Goal: Transaction & Acquisition: Purchase product/service

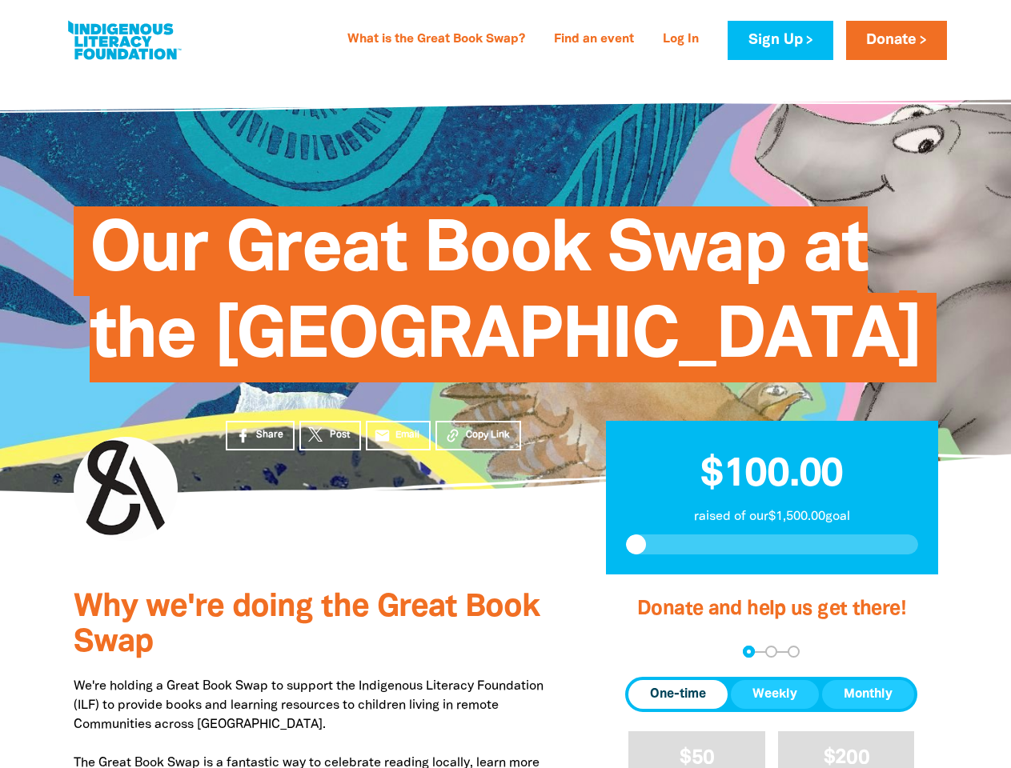
click at [505, 383] on span "Our Great Book Swap at the [GEOGRAPHIC_DATA]" at bounding box center [506, 300] width 832 height 164
click at [478, 443] on span "Copy Link" at bounding box center [488, 435] width 44 height 14
click at [647, 658] on div "arrow_back Back Step 1 Step 2 Step 3" at bounding box center [771, 652] width 292 height 12
click at [748, 654] on div "Navigate to step 1 of 3 to enter your donation amount" at bounding box center [749, 652] width 4 height 4
click at [678, 709] on span "Donation frequency" at bounding box center [677, 694] width 99 height 29
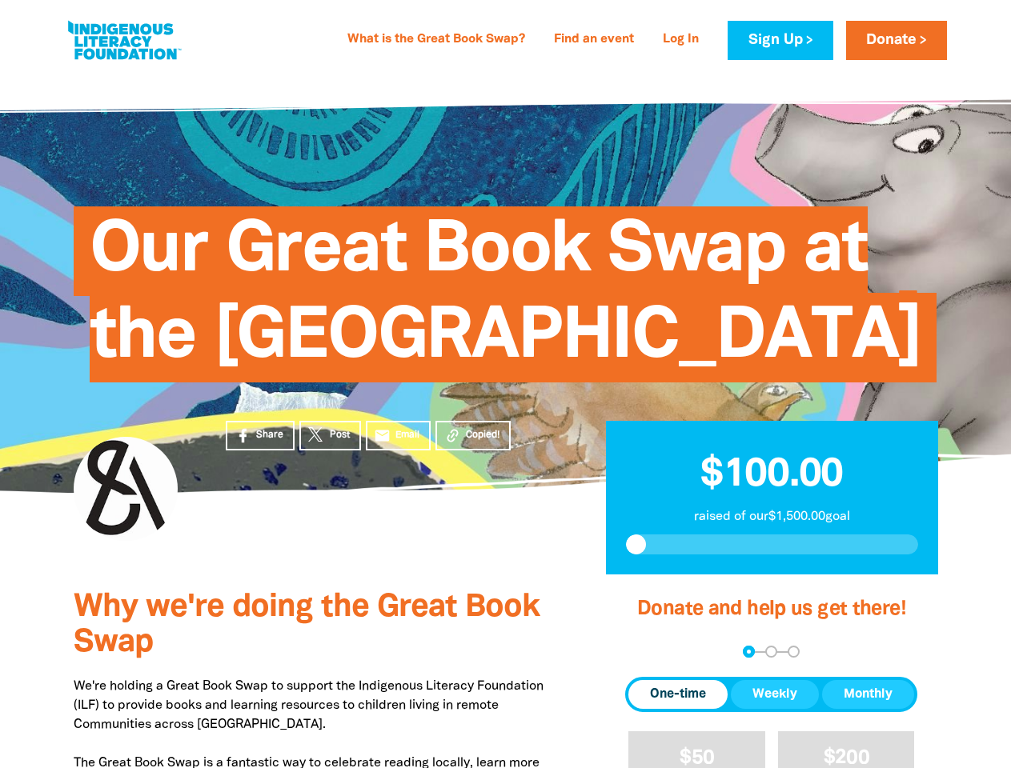
click at [775, 709] on button "Weekly" at bounding box center [775, 694] width 88 height 29
click at [868, 709] on button "Monthly" at bounding box center [868, 694] width 92 height 29
